Goal: Transaction & Acquisition: Purchase product/service

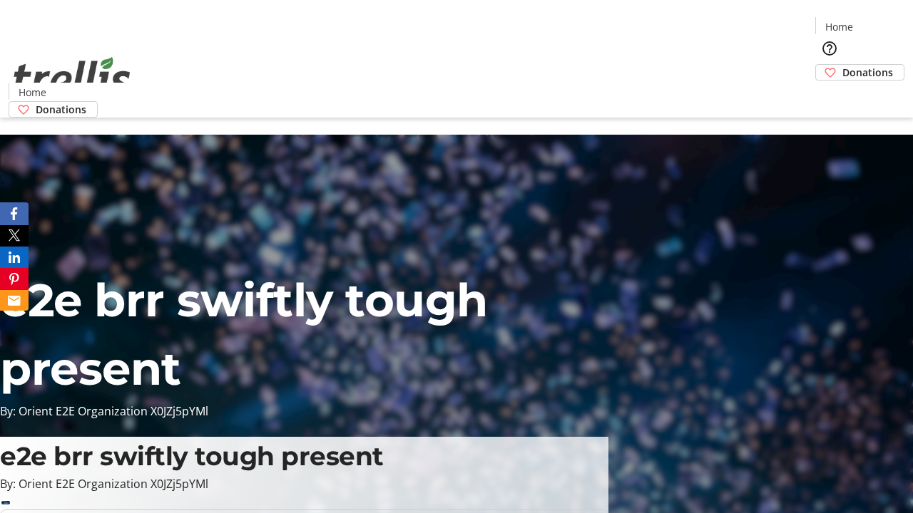
click at [842, 65] on span "Donations" at bounding box center [867, 72] width 51 height 15
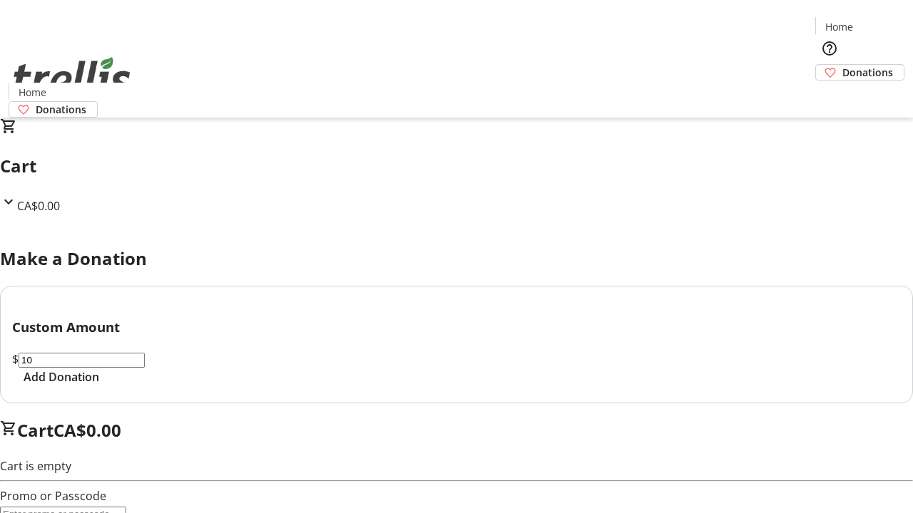
click at [99, 386] on span "Add Donation" at bounding box center [62, 377] width 76 height 17
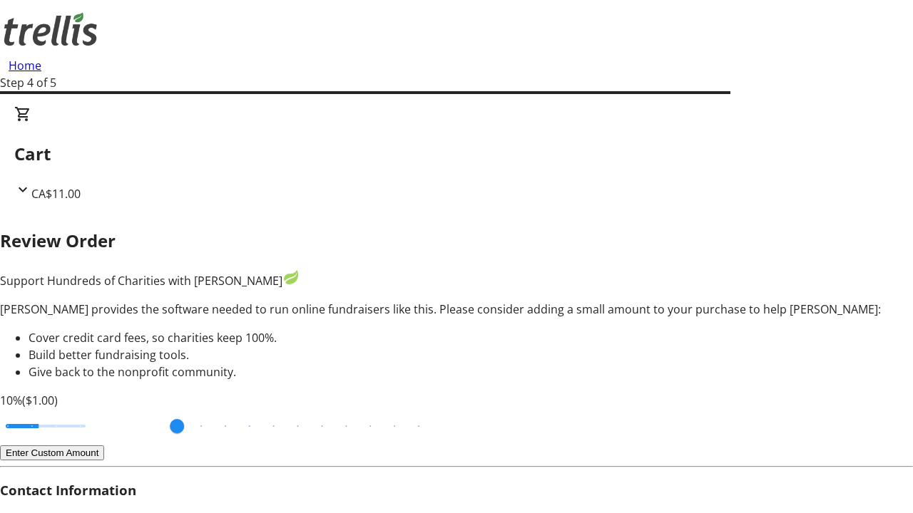
type input "20"
click at [101, 411] on input "Cover fees percentage" at bounding box center [46, 426] width 110 height 31
